Goal: Communication & Community: Ask a question

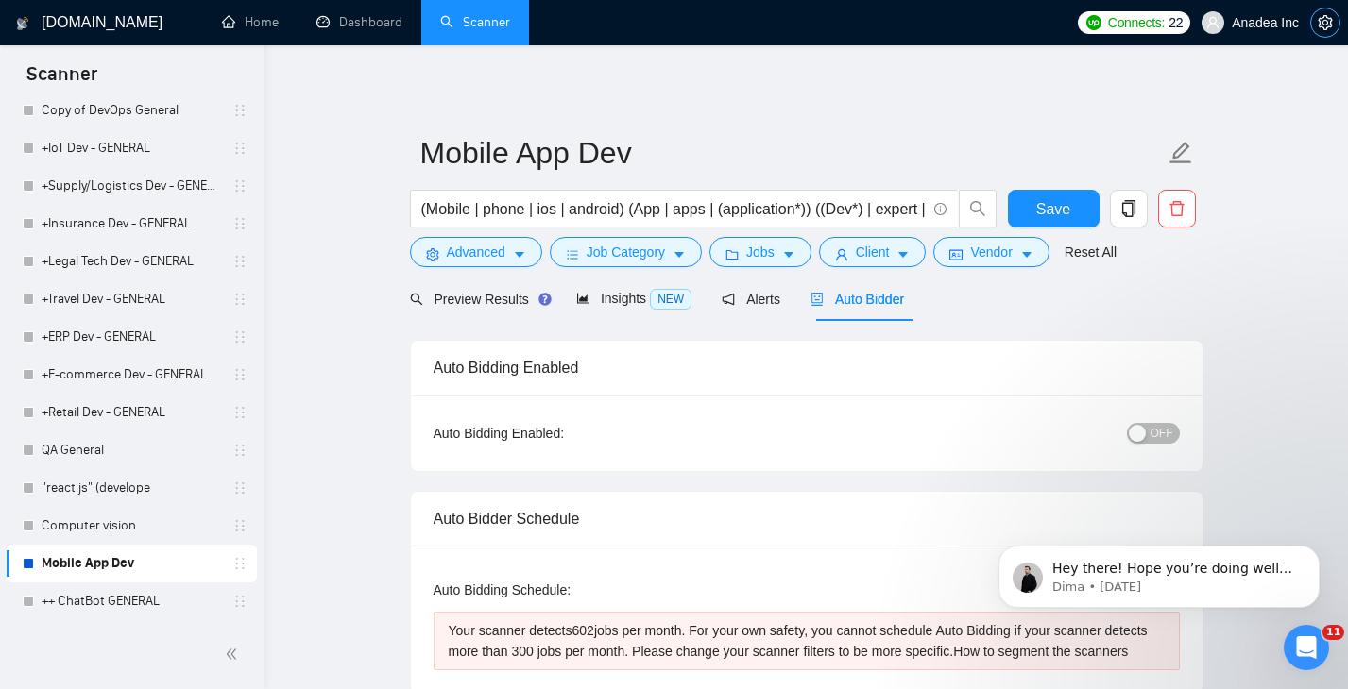
click at [1320, 15] on icon "setting" at bounding box center [1325, 22] width 15 height 15
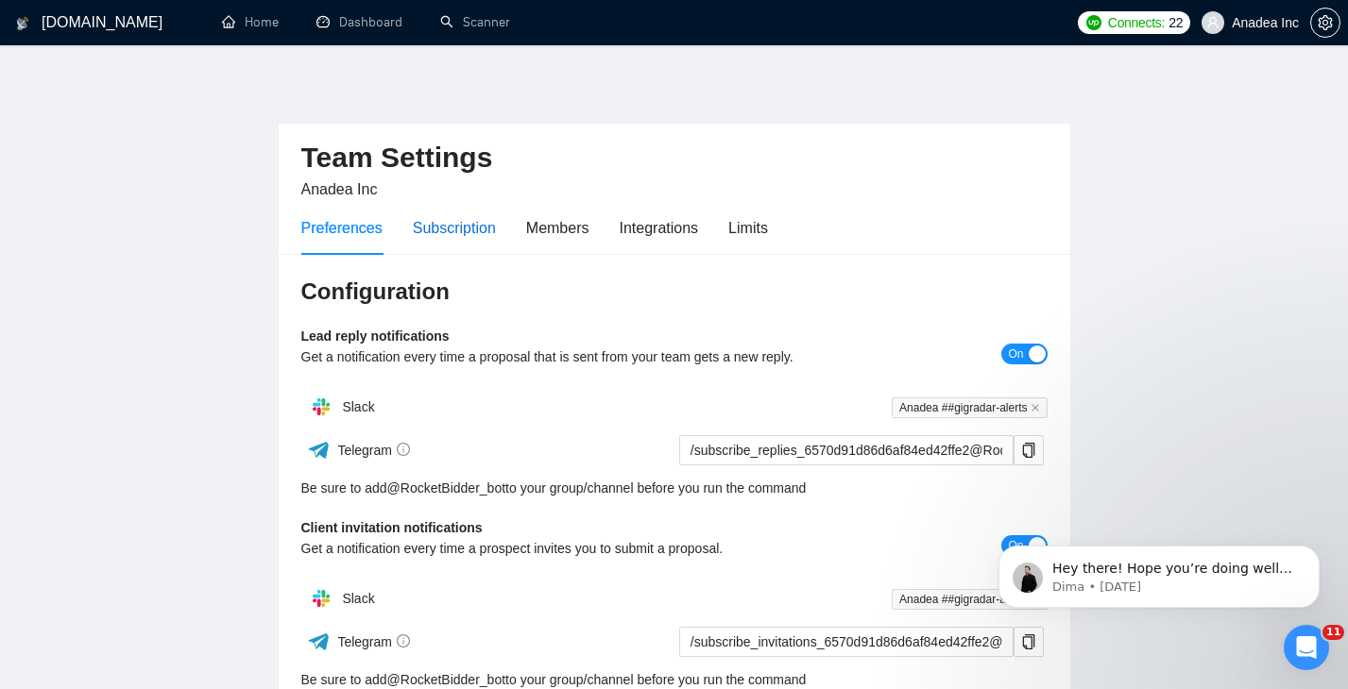
click at [468, 224] on div "Subscription" at bounding box center [454, 228] width 83 height 24
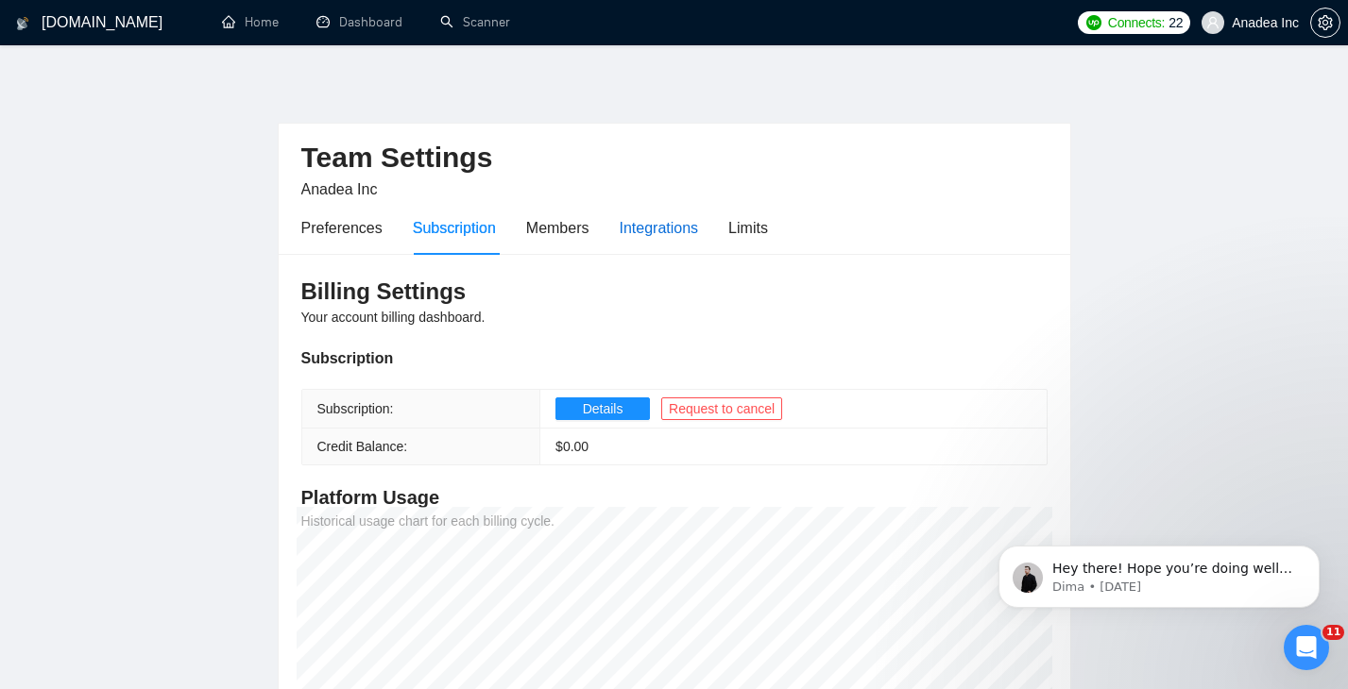
click at [666, 233] on div "Integrations" at bounding box center [659, 228] width 79 height 24
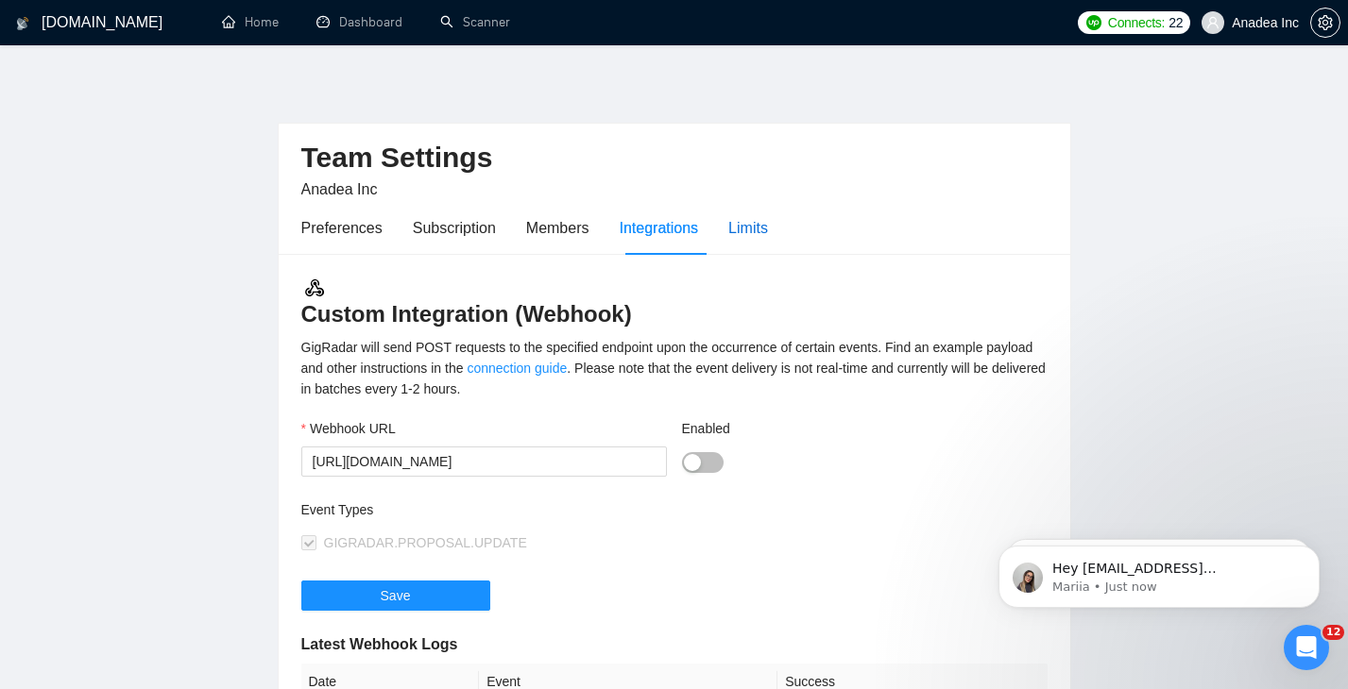
click at [764, 237] on div "Limits" at bounding box center [748, 228] width 40 height 24
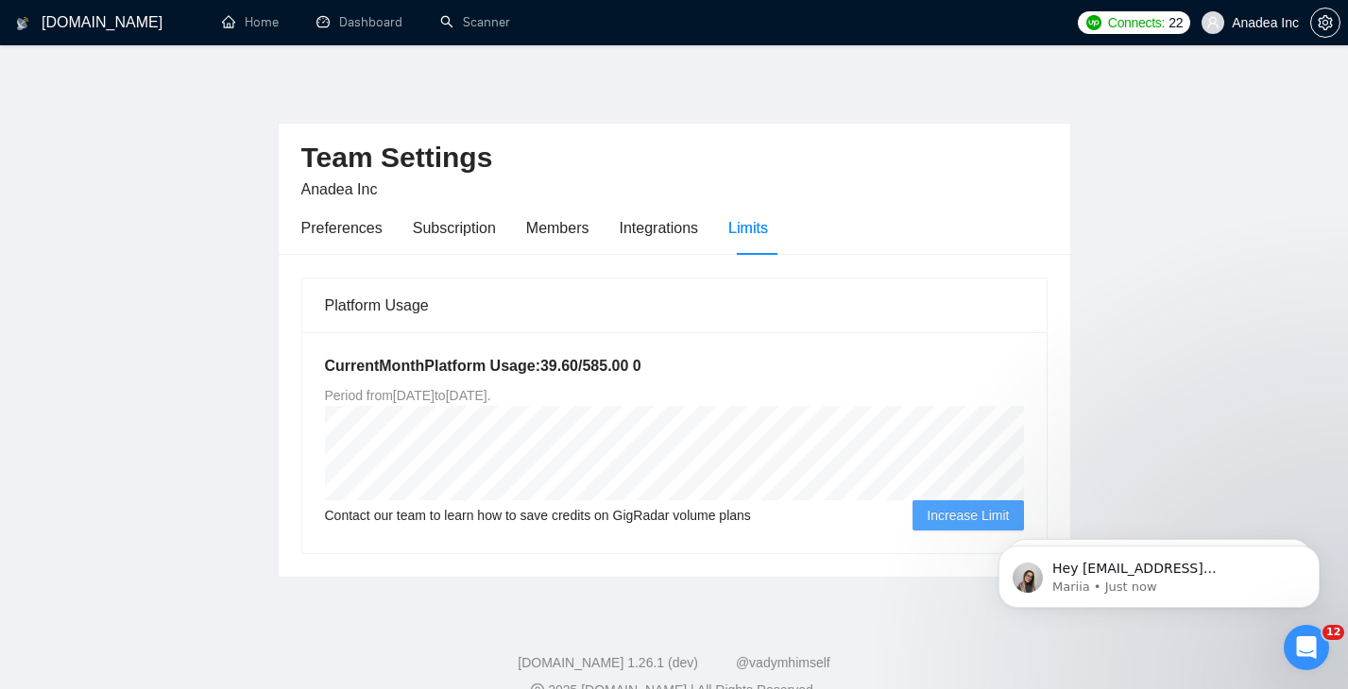
scroll to position [34, 0]
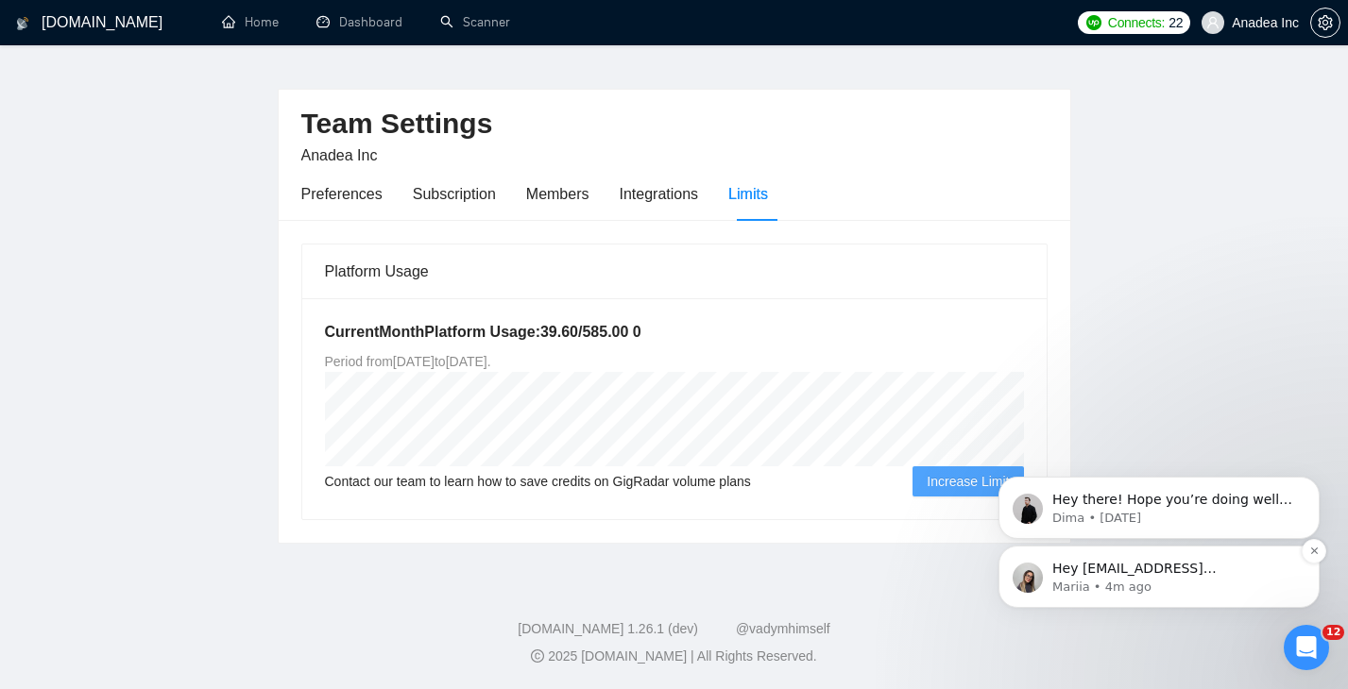
click at [1126, 587] on p "Mariia • 4m ago" at bounding box center [1174, 587] width 244 height 17
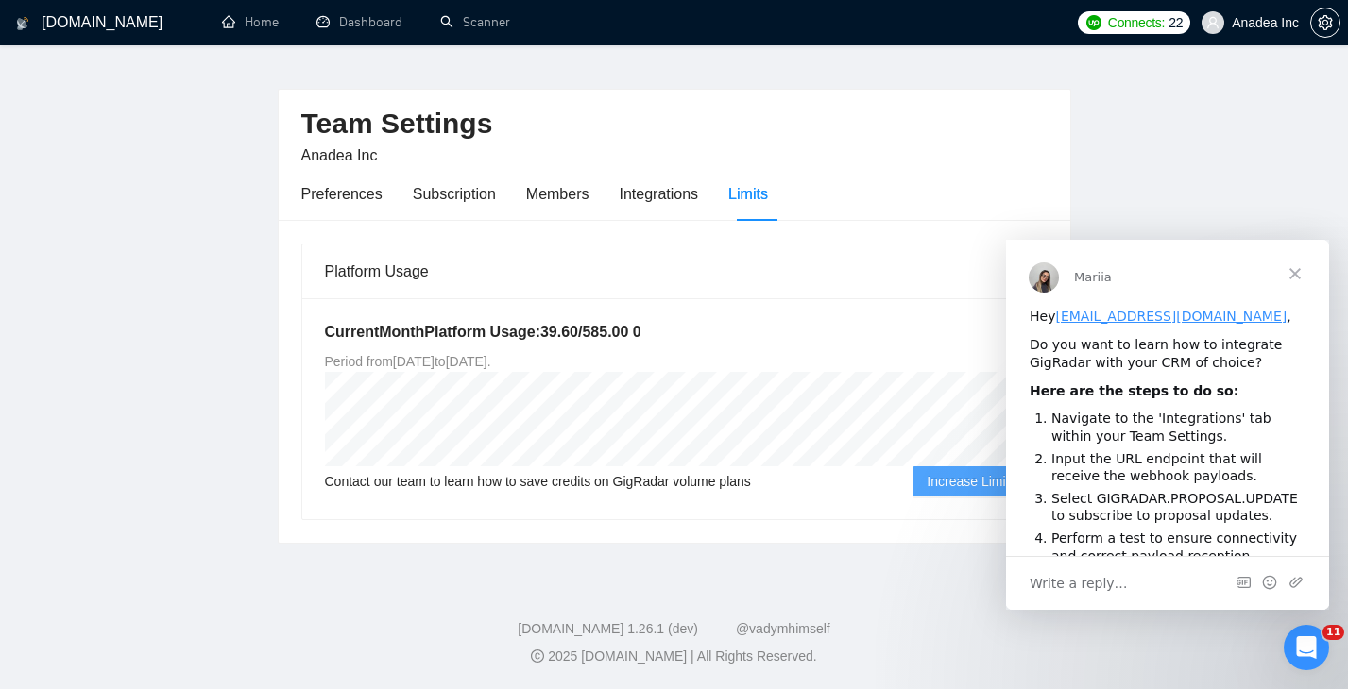
scroll to position [0, 0]
click at [1305, 643] on icon "Open Intercom Messenger" at bounding box center [1303, 645] width 13 height 15
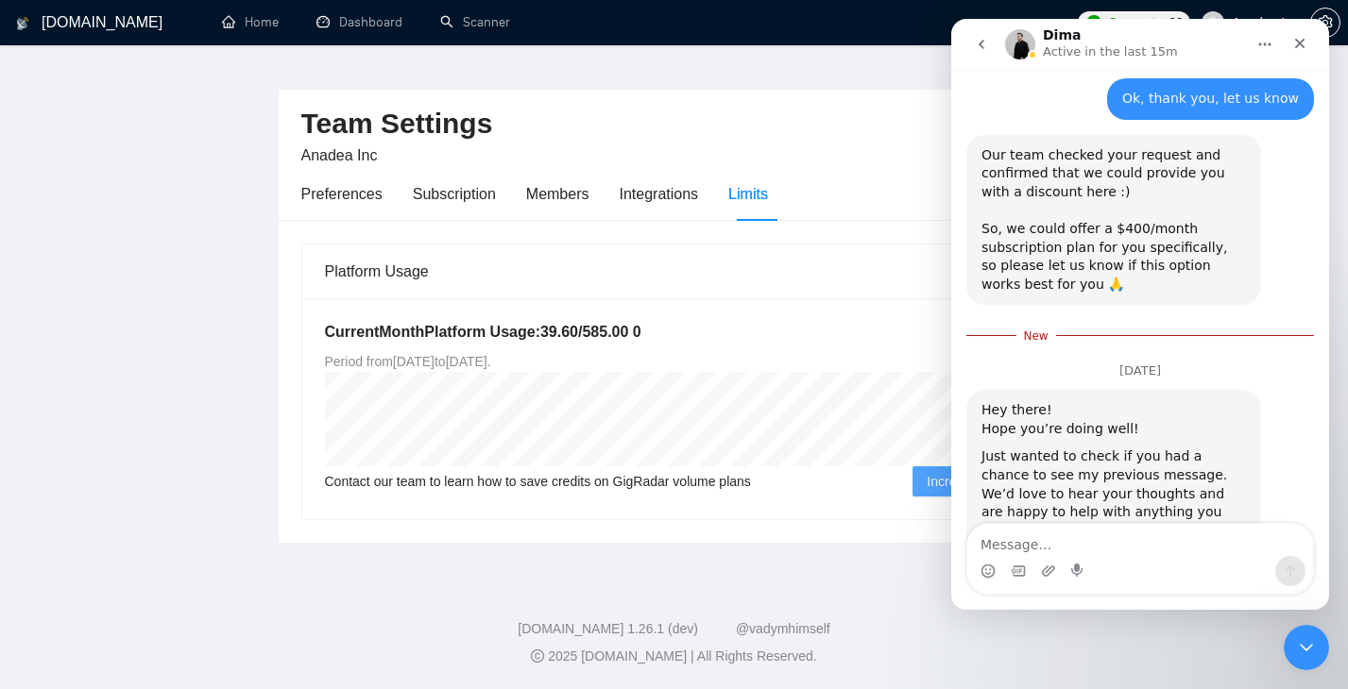
scroll to position [1434, 0]
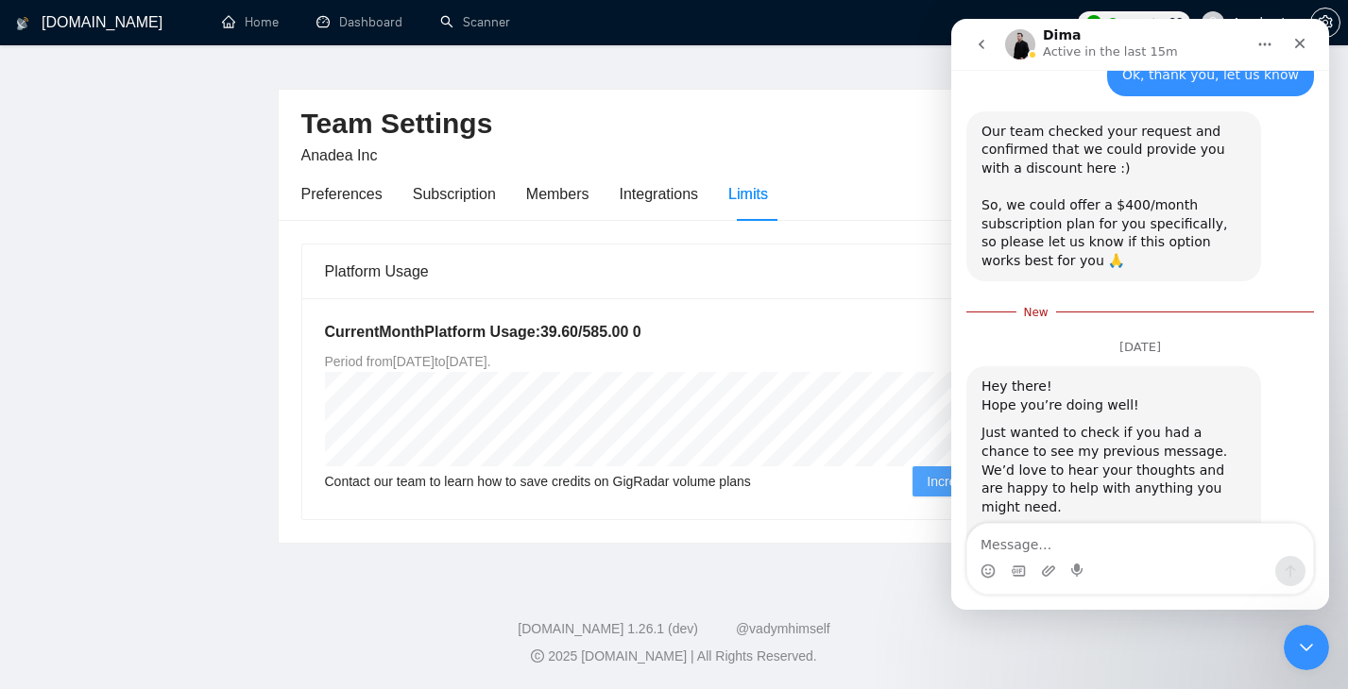
click at [1083, 553] on textarea "Message…" at bounding box center [1140, 540] width 346 height 32
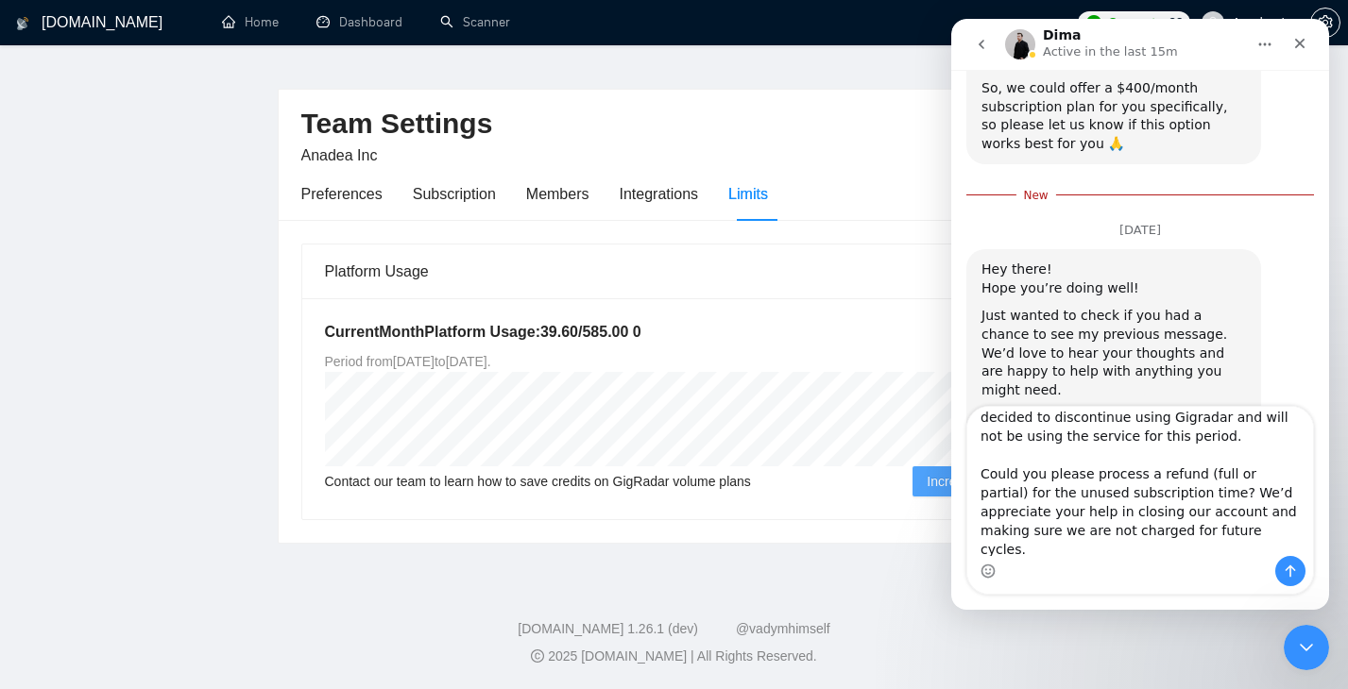
scroll to position [0, 0]
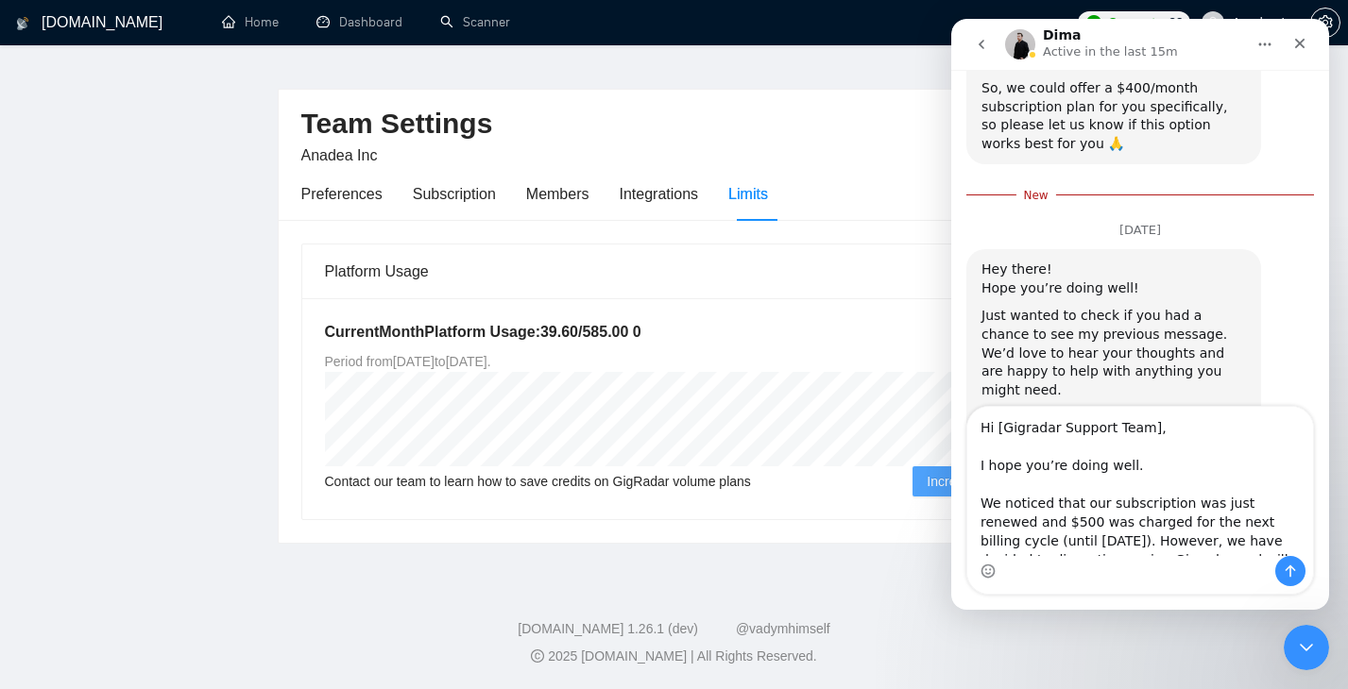
drag, startPoint x: 996, startPoint y: 427, endPoint x: 1148, endPoint y: 427, distance: 151.1
click at [1148, 427] on textarea "Hi [Gigradar Support Team], I hope you’re doing well. We noticed that our subsc…" at bounding box center [1140, 481] width 346 height 149
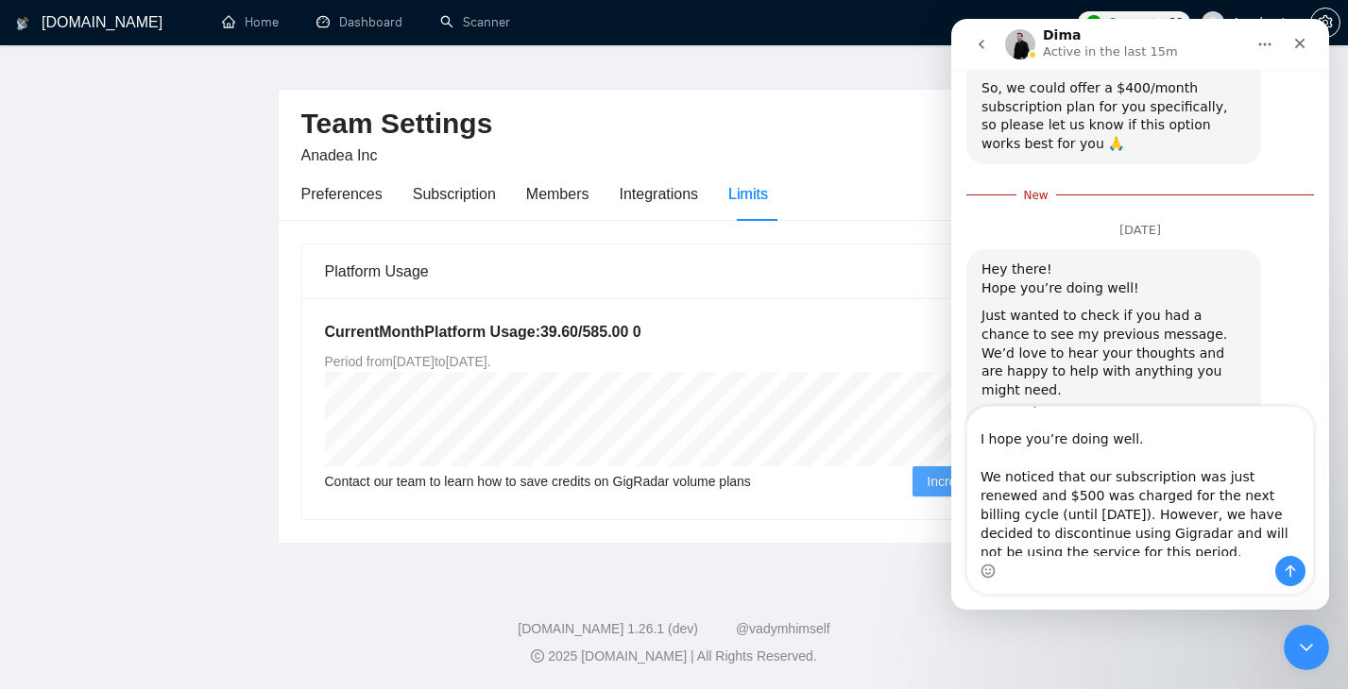
scroll to position [33, 0]
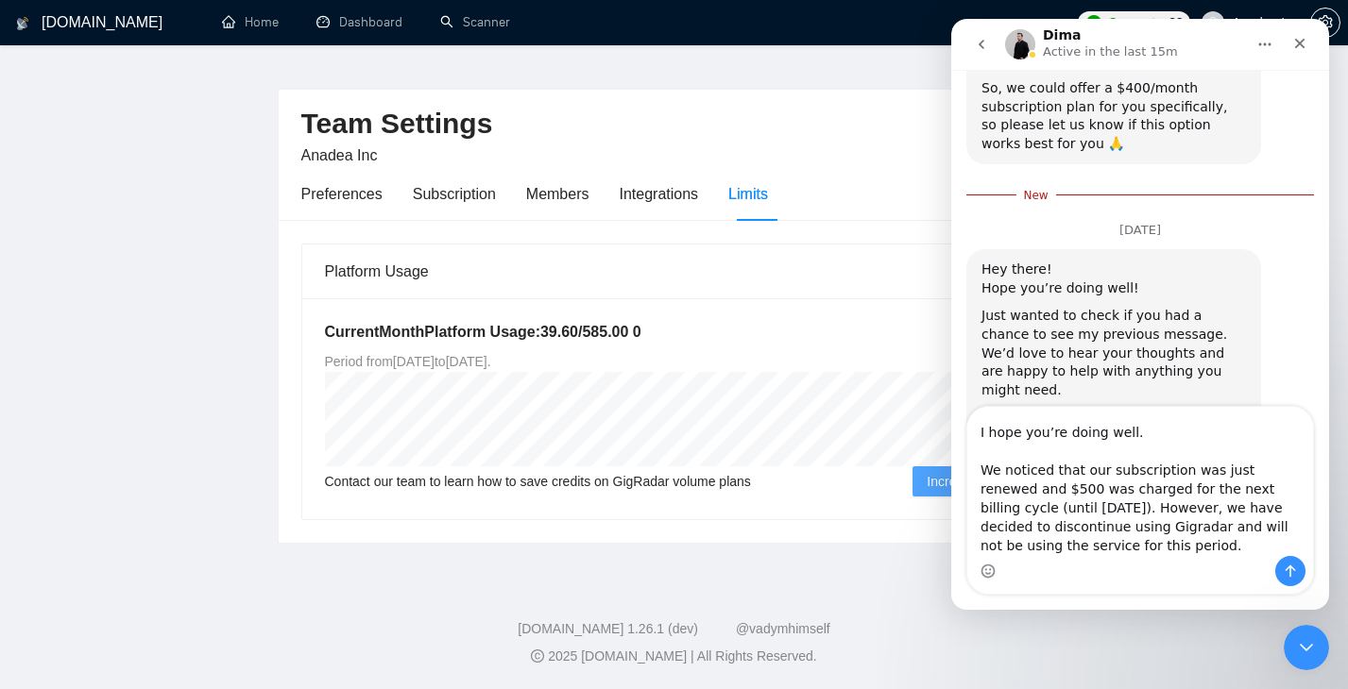
click at [1090, 469] on textarea "Hi Dima, I hope you’re doing well. We noticed that our subscription was just re…" at bounding box center [1140, 481] width 346 height 149
click at [1164, 513] on textarea "Hi Dima, I hope you’re doing well. Our subscription was just renewed and $500 w…" at bounding box center [1140, 481] width 346 height 149
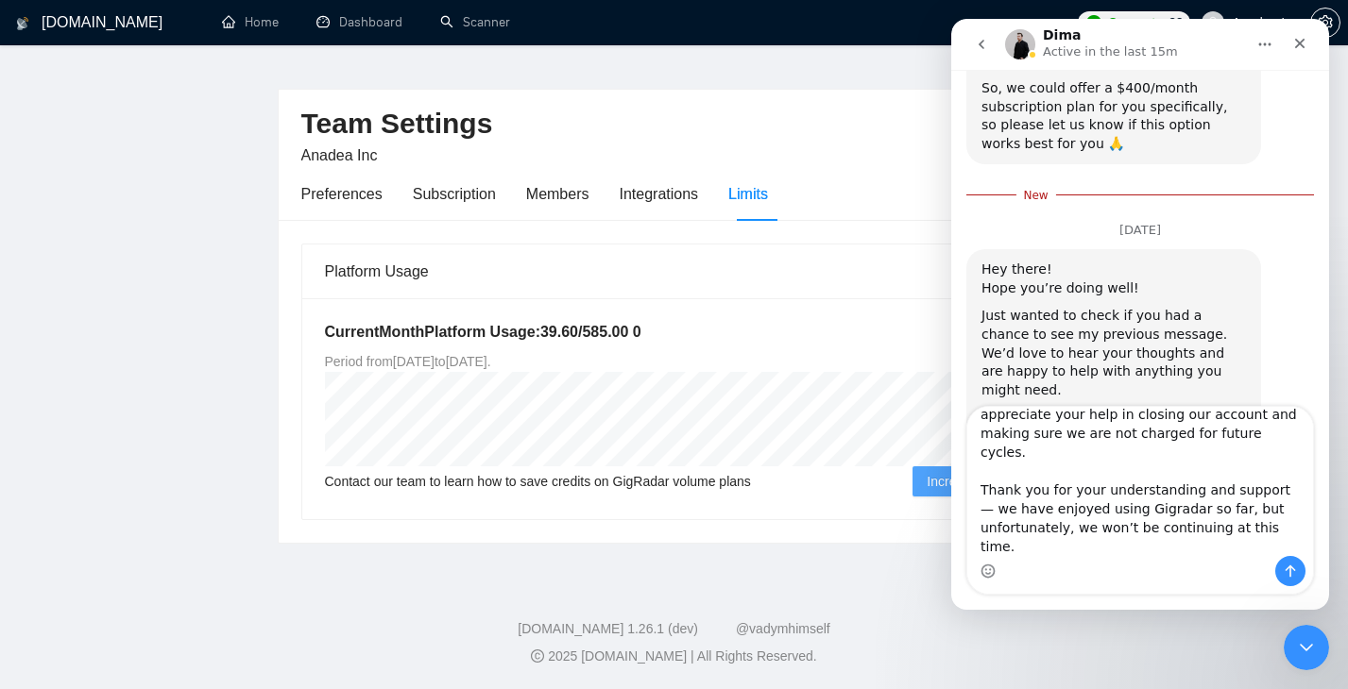
scroll to position [242, 0]
click at [1272, 469] on textarea "Hi Dima, I hope you’re doing well. Our subscription was just renewed and $500 w…" at bounding box center [1140, 481] width 346 height 149
drag, startPoint x: 1284, startPoint y: 470, endPoint x: 1006, endPoint y: 451, distance: 279.3
click at [1006, 451] on textarea "Hi Dima, I hope you’re doing well. Our subscription was just renewed and $500 w…" at bounding box center [1140, 481] width 346 height 149
click at [1179, 465] on textarea "Hi Dima, I hope you’re doing well. Our subscription was just renewed and $500 w…" at bounding box center [1140, 481] width 346 height 149
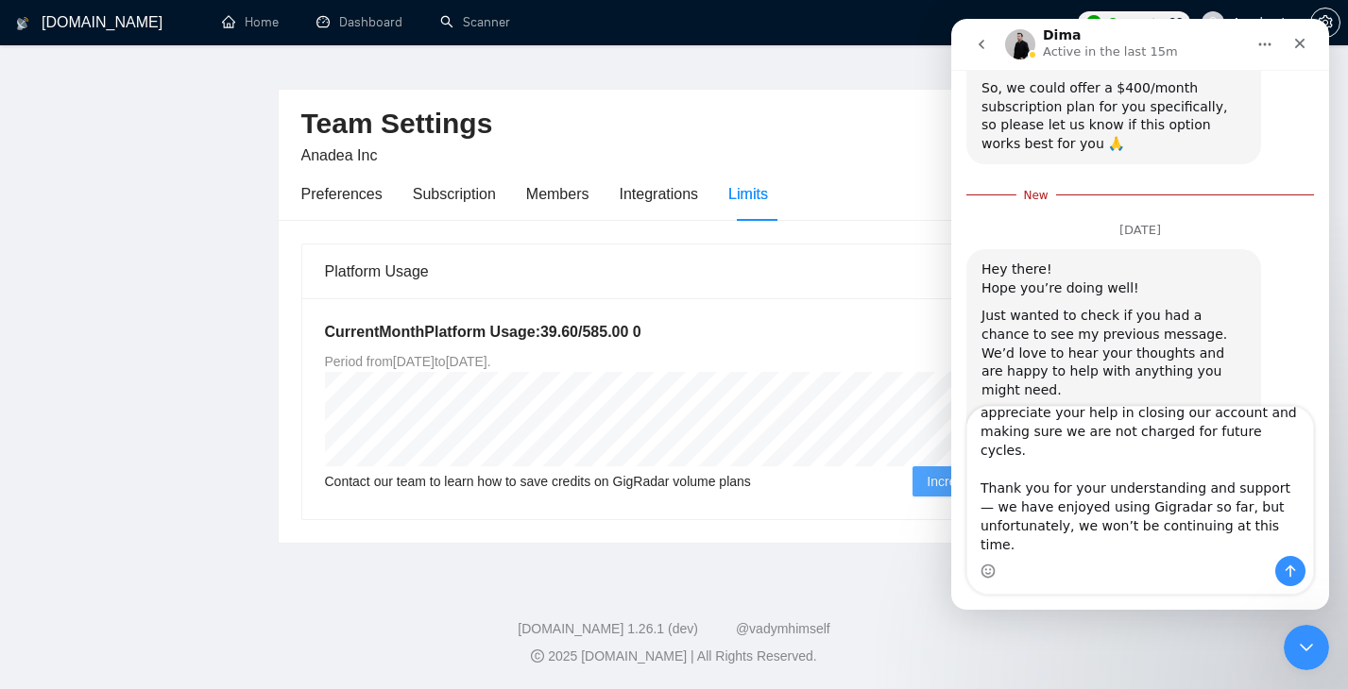
drag, startPoint x: 1190, startPoint y: 468, endPoint x: 1279, endPoint y: 469, distance: 88.8
click at [1279, 469] on textarea "Hi Dima, I hope you’re doing well. Our subscription was just renewed and $500 w…" at bounding box center [1140, 481] width 346 height 149
click at [1114, 507] on textarea "Hi Dima, I hope you’re doing well. Our subscription was just renewed and $500 w…" at bounding box center [1140, 481] width 346 height 149
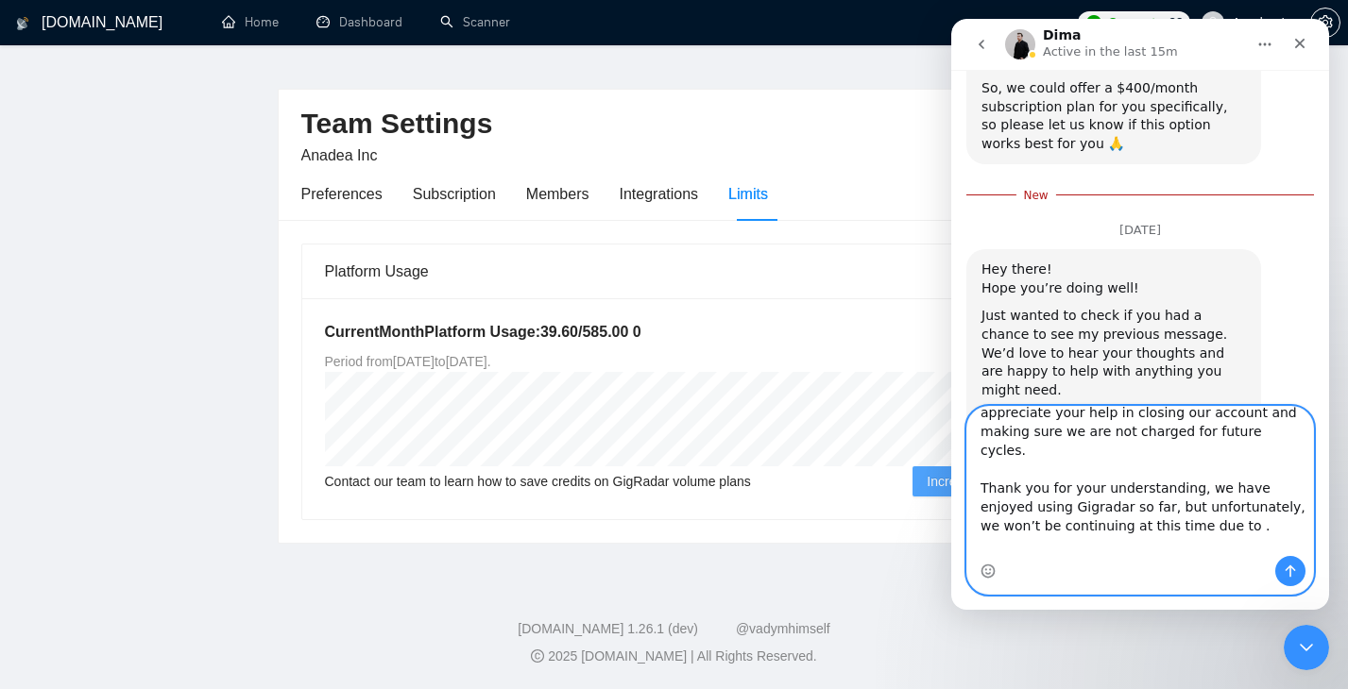
paste textarea "budget cuts"
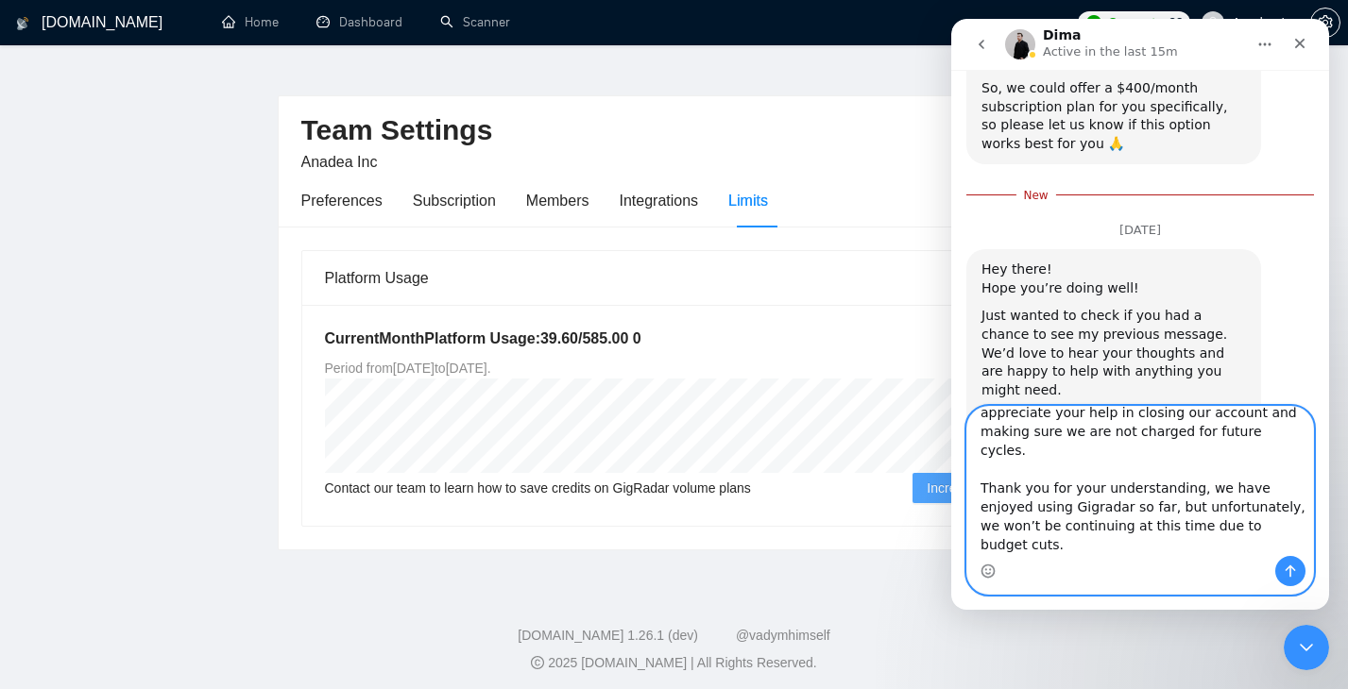
scroll to position [34, 0]
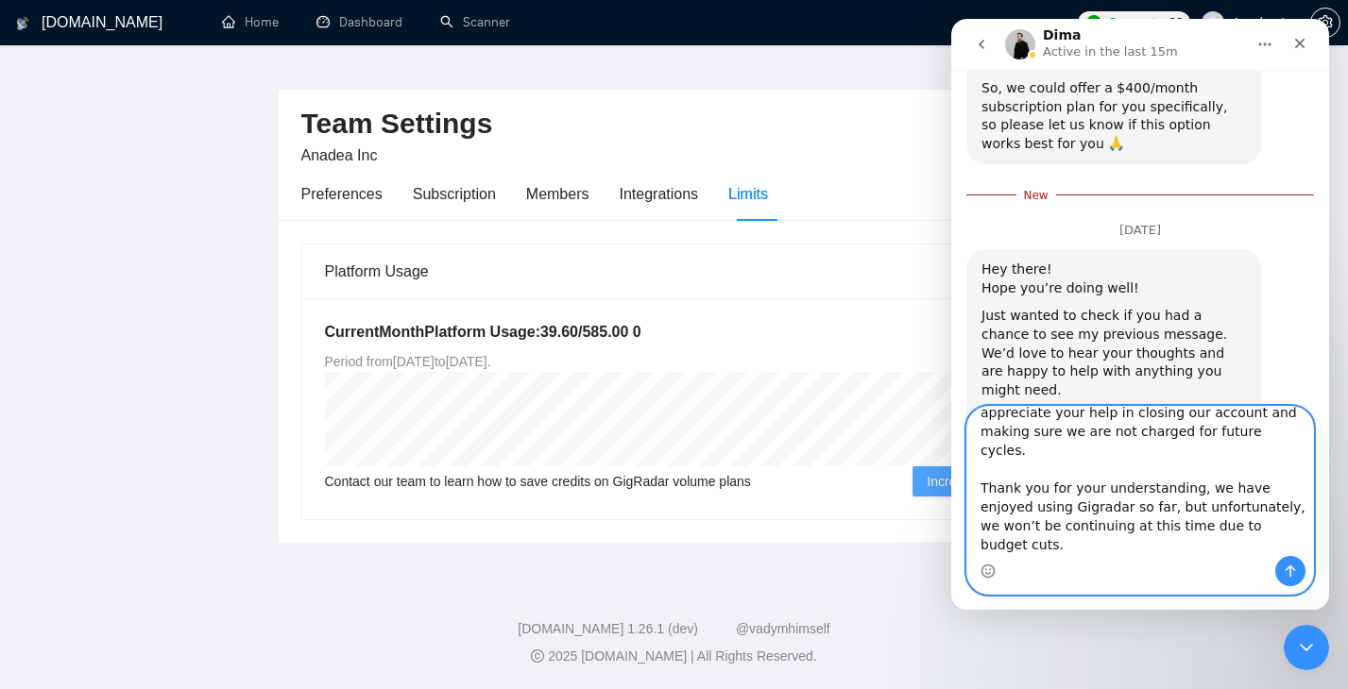
type textarea "Hi Dima, I hope you’re doing well. Our subscription was just renewed and $500 w…"
click at [1292, 572] on icon "Send a message…" at bounding box center [1290, 571] width 15 height 15
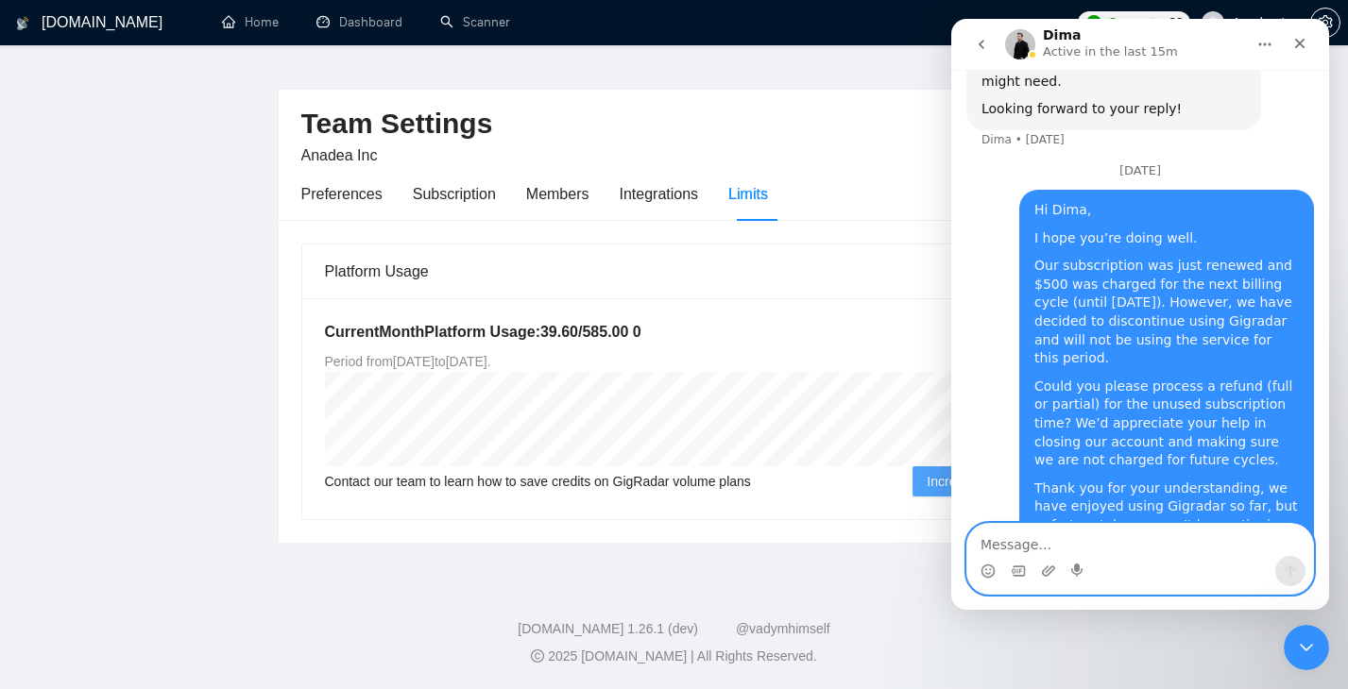
scroll to position [0, 0]
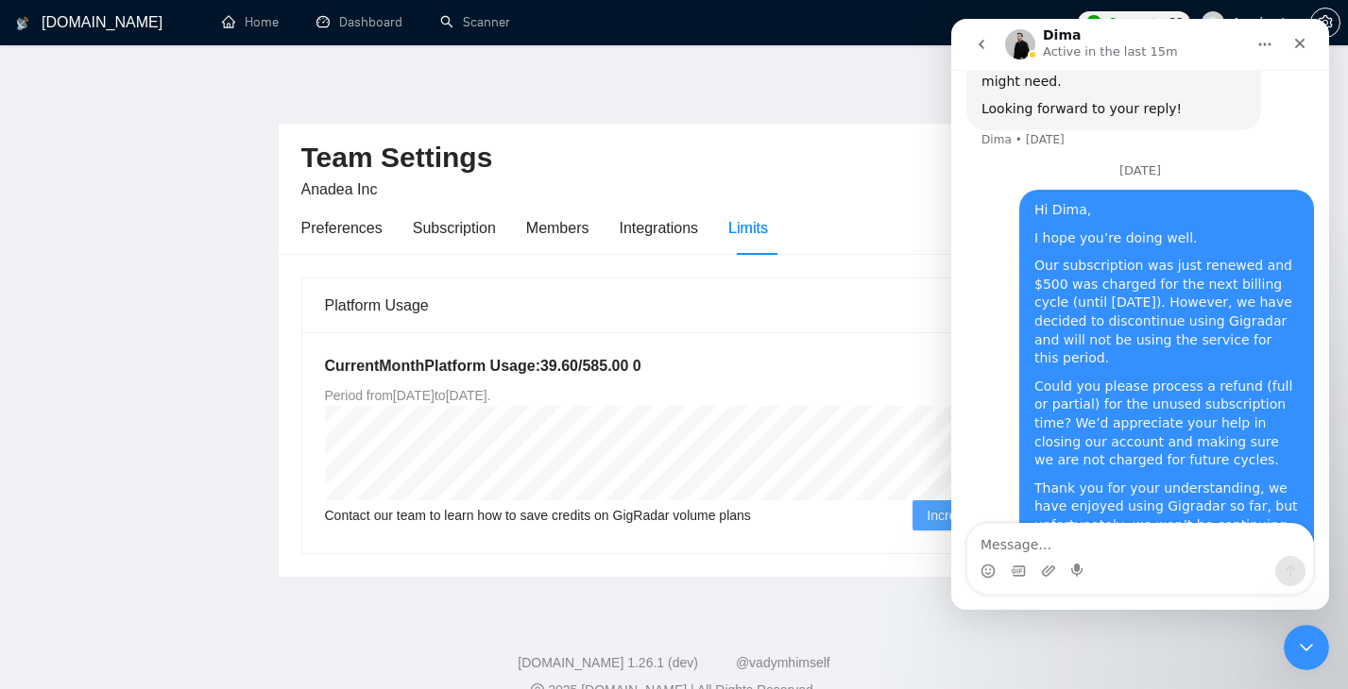
click at [91, 24] on h1 "[DOMAIN_NAME]" at bounding box center [102, 22] width 121 height 45
